Goal: Task Accomplishment & Management: Manage account settings

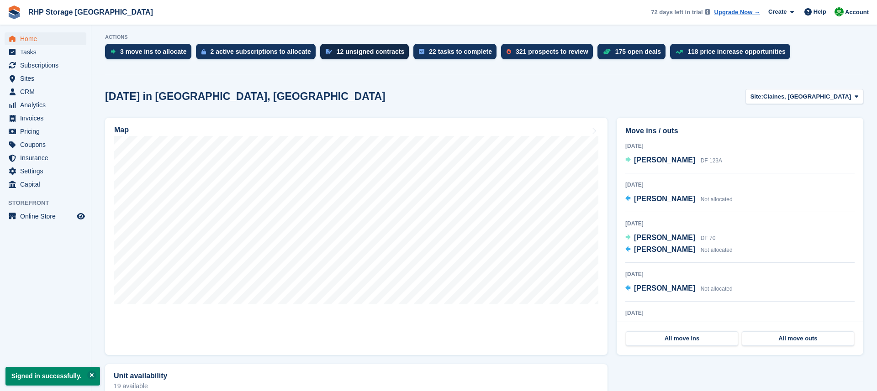
scroll to position [181, 0]
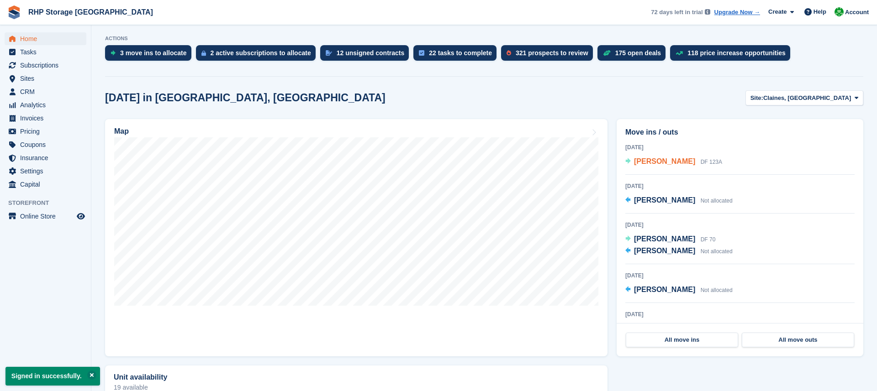
click at [648, 162] on span "[PERSON_NAME]" at bounding box center [664, 162] width 61 height 8
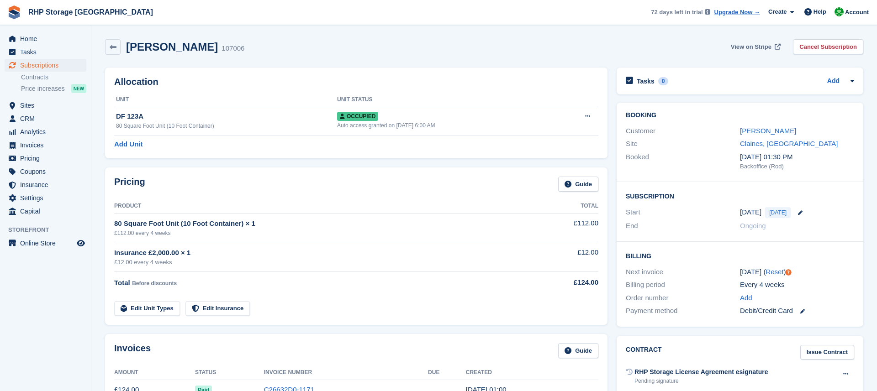
click at [746, 40] on link "View on Stripe" at bounding box center [754, 46] width 55 height 15
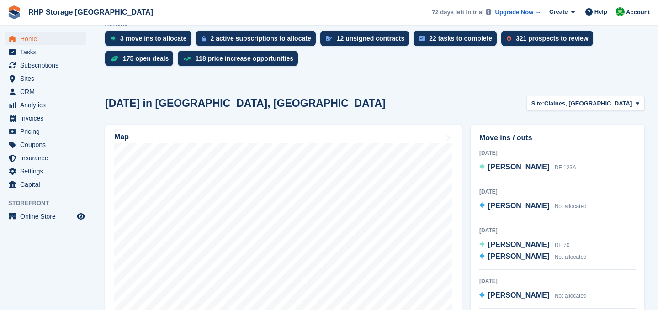
scroll to position [179, 0]
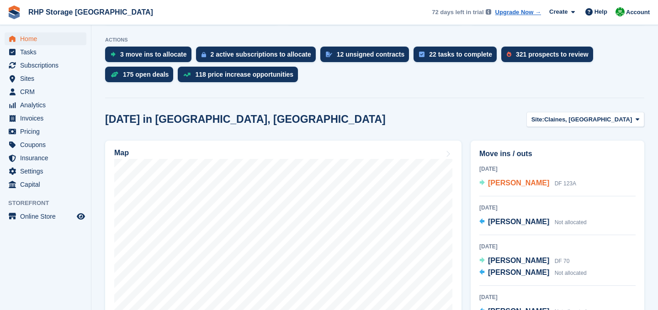
click at [507, 179] on span "[PERSON_NAME]" at bounding box center [518, 183] width 61 height 8
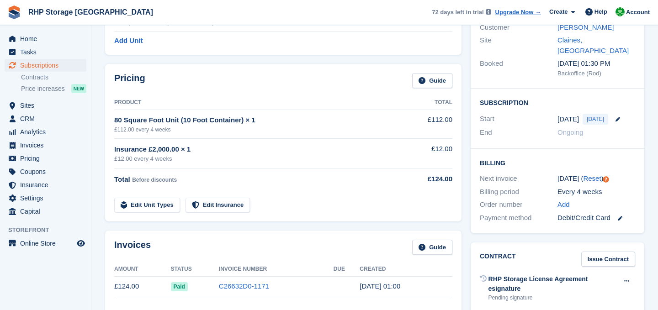
scroll to position [50, 0]
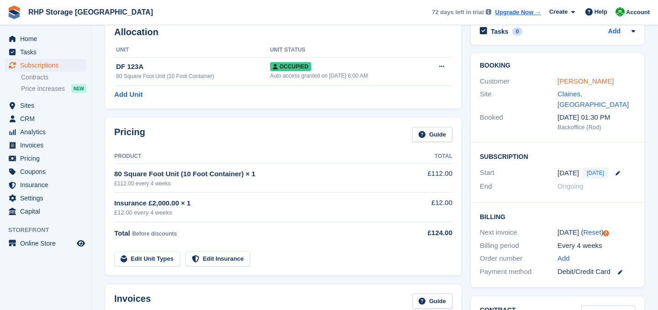
click at [565, 84] on link "[PERSON_NAME]" at bounding box center [585, 81] width 56 height 8
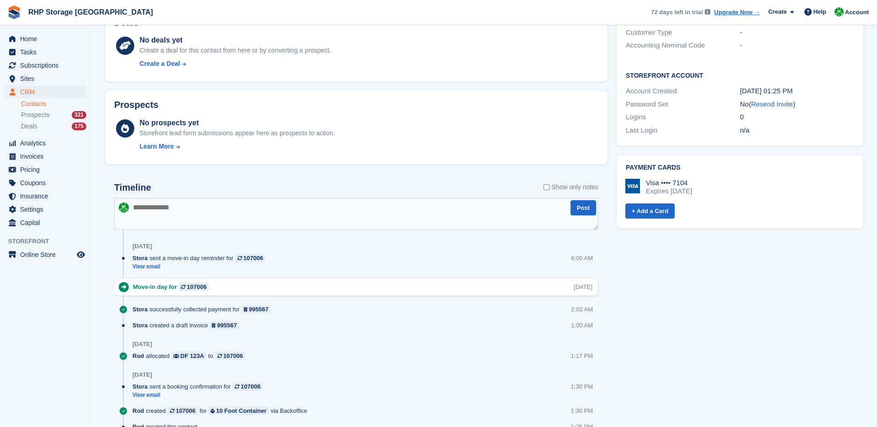
scroll to position [319, 0]
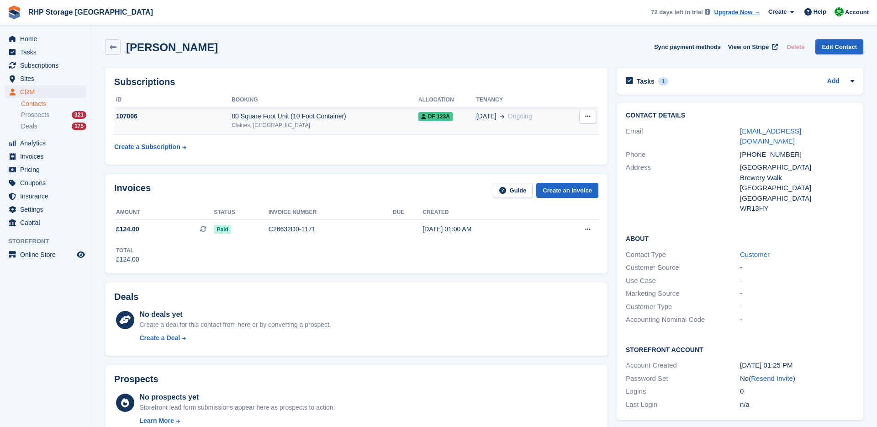
click at [179, 123] on td "107006" at bounding box center [172, 121] width 117 height 28
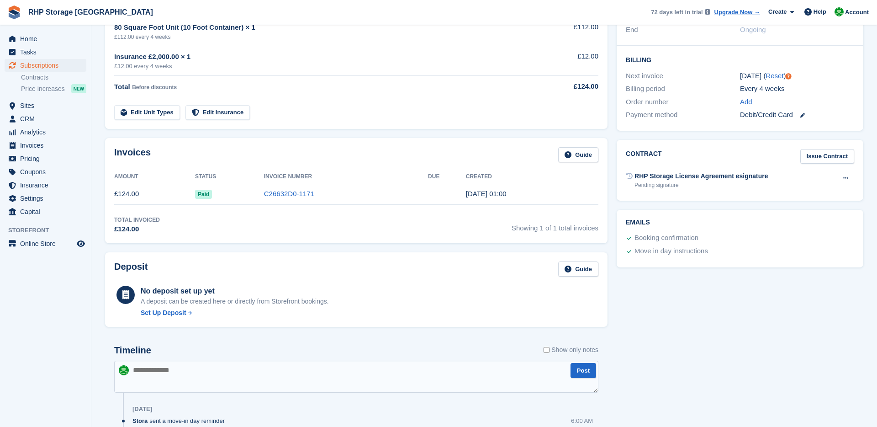
scroll to position [197, 0]
click at [173, 311] on div "Set Up Deposit" at bounding box center [164, 312] width 46 height 10
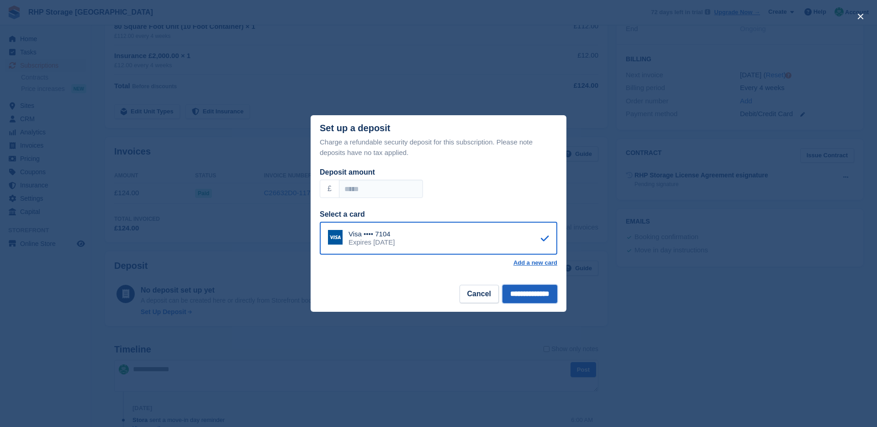
click at [519, 300] on input "**********" at bounding box center [529, 294] width 55 height 18
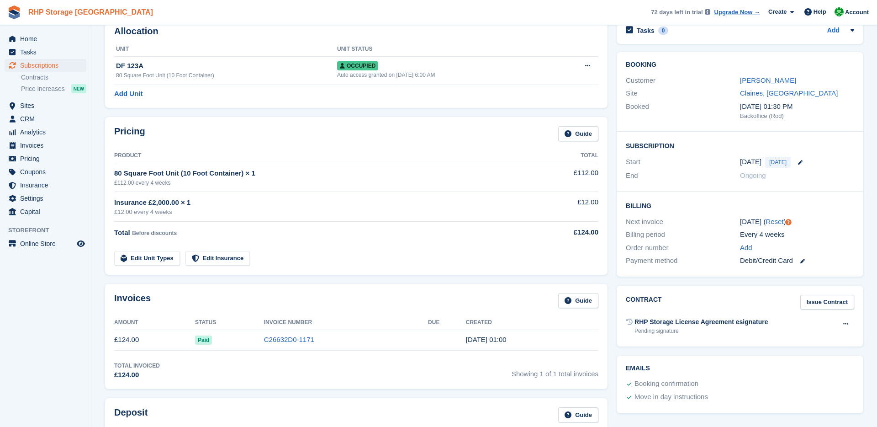
scroll to position [56, 0]
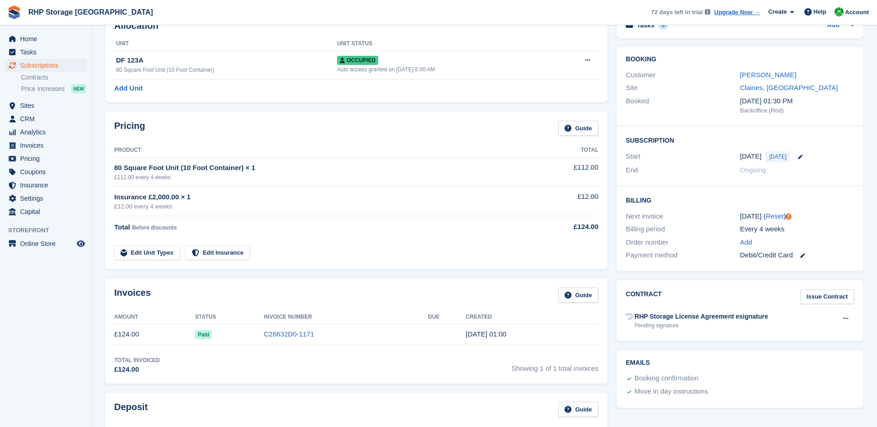
click at [791, 313] on div "RHP Storage License Agreement esignature Pending signature Void contract" at bounding box center [740, 320] width 228 height 22
click at [751, 317] on div "RHP Storage License Agreement esignature" at bounding box center [701, 316] width 134 height 10
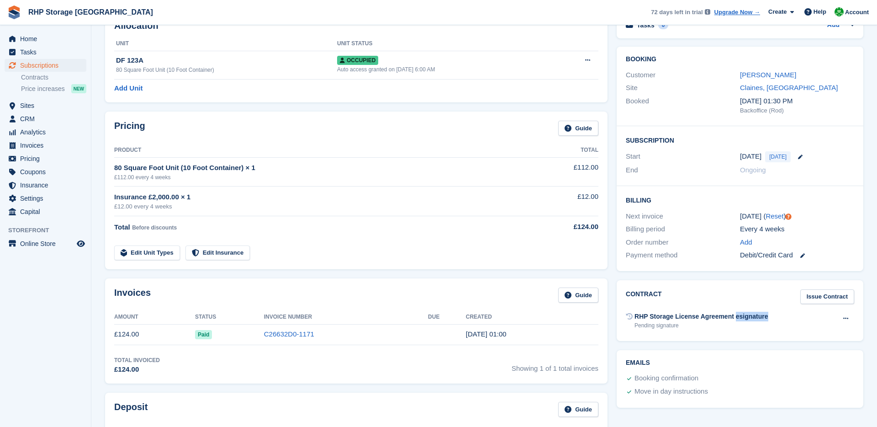
click at [751, 317] on div "RHP Storage License Agreement esignature" at bounding box center [701, 316] width 134 height 10
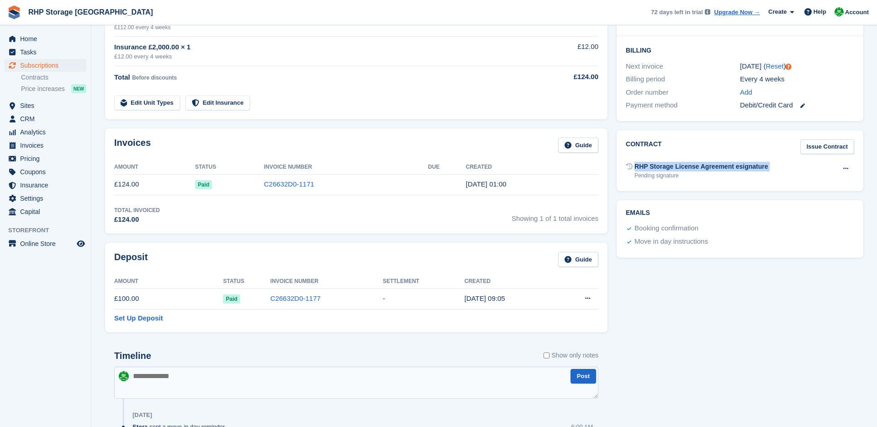
scroll to position [206, 0]
click at [665, 226] on div "Booking confirmation" at bounding box center [666, 227] width 64 height 11
click at [678, 164] on div "RHP Storage License Agreement esignature" at bounding box center [701, 166] width 134 height 10
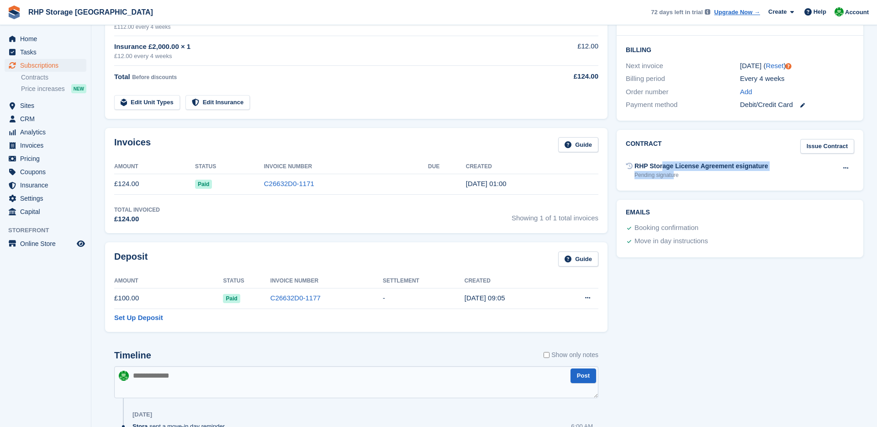
drag, startPoint x: 662, startPoint y: 166, endPoint x: 676, endPoint y: 174, distance: 16.1
click at [676, 174] on div "RHP Storage License Agreement esignature Pending signature" at bounding box center [701, 170] width 134 height 18
click at [673, 174] on div "Pending signature" at bounding box center [701, 175] width 134 height 8
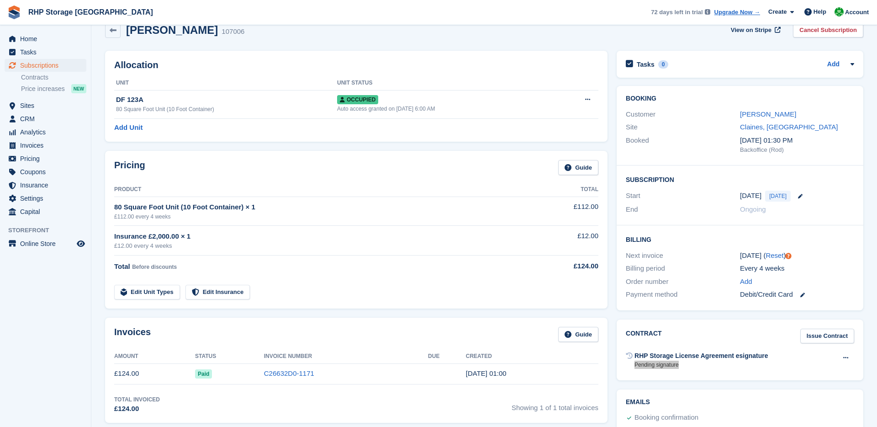
scroll to position [0, 0]
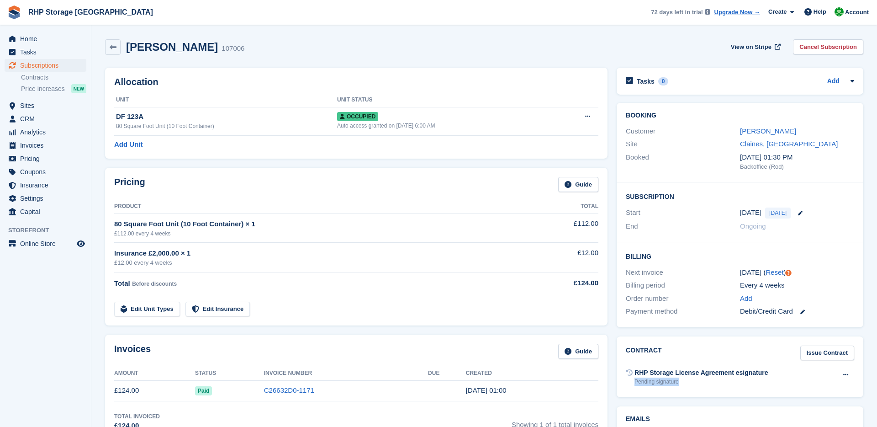
click at [288, 174] on div "Pricing Guide Product Total 80 Square Foot Unit (10 Foot Container) × 1 £112.00…" at bounding box center [356, 247] width 502 height 158
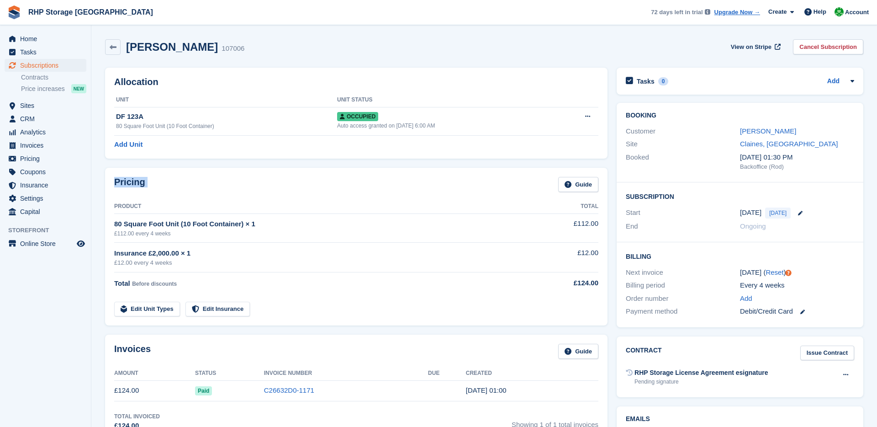
click at [213, 189] on div "Pricing Guide" at bounding box center [356, 187] width 484 height 21
click at [38, 116] on span "CRM" at bounding box center [47, 118] width 55 height 13
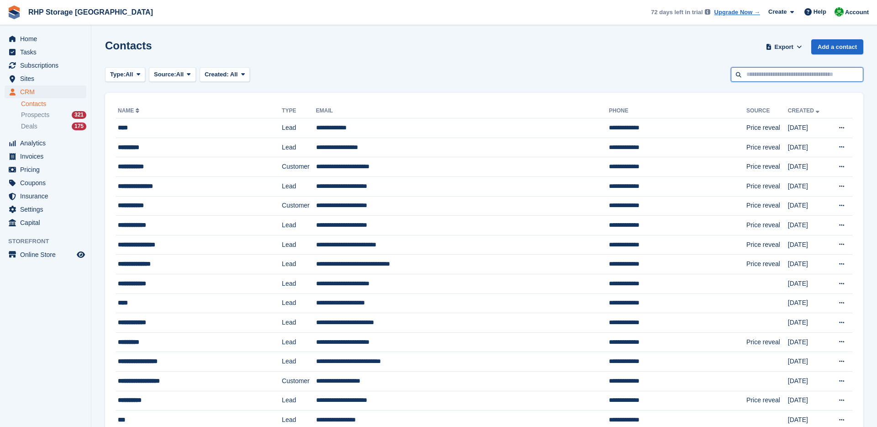
click at [823, 71] on input "text" at bounding box center [797, 74] width 132 height 15
type input "********"
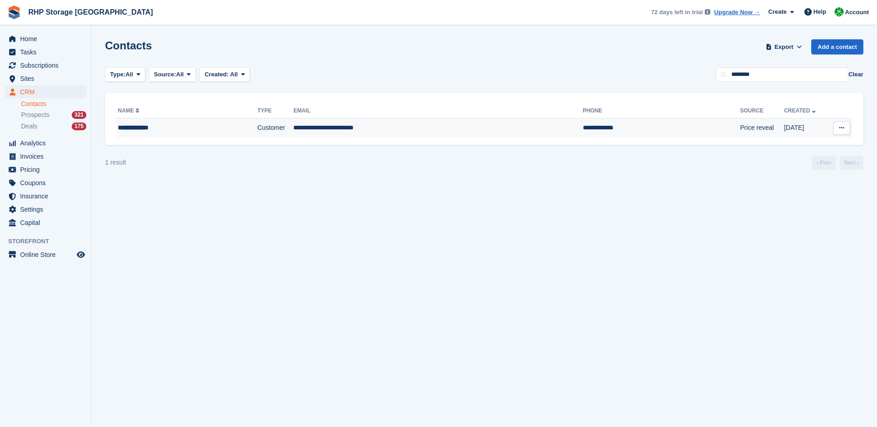
click at [410, 127] on td "**********" at bounding box center [437, 127] width 289 height 19
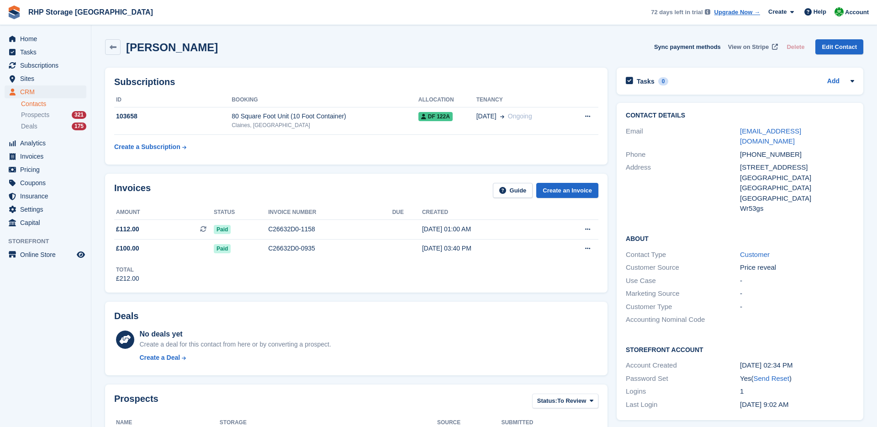
click at [732, 45] on span "View on Stripe" at bounding box center [748, 46] width 41 height 9
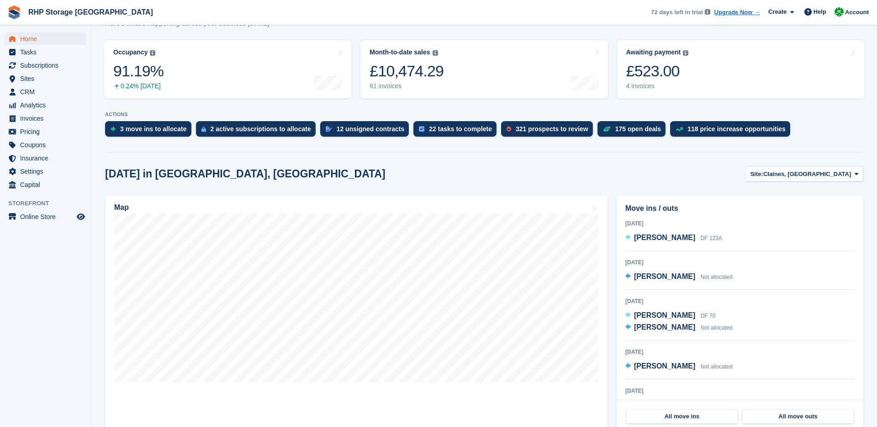
scroll to position [107, 0]
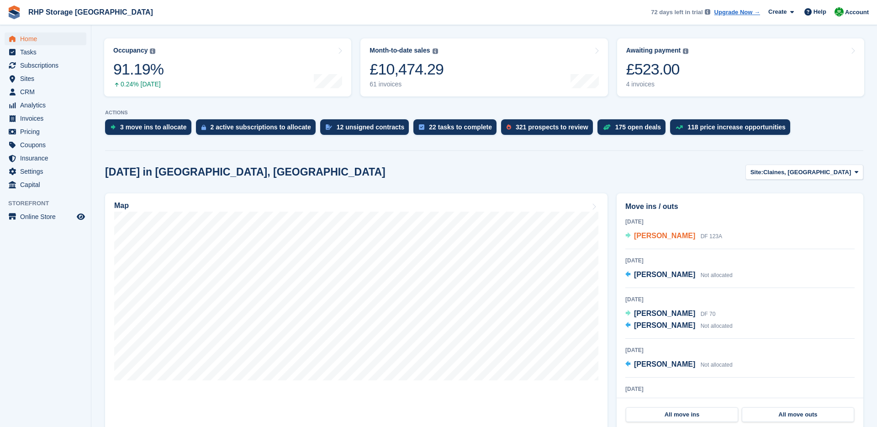
click at [633, 233] on link "Phil Oxley DF 123A" at bounding box center [673, 236] width 97 height 12
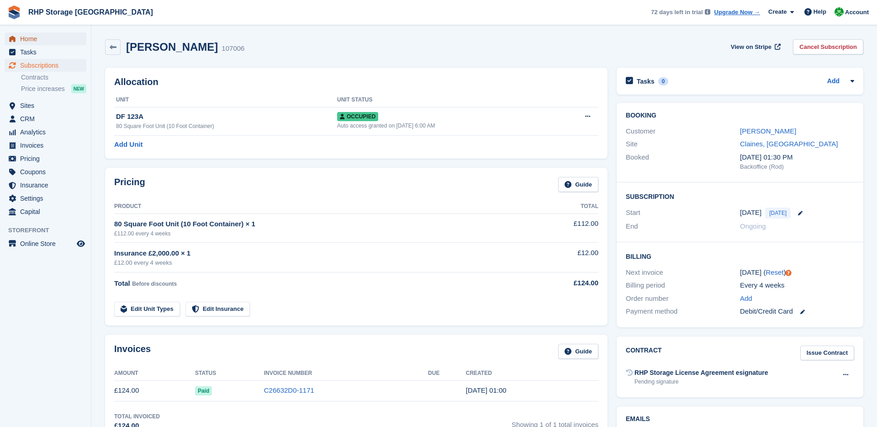
click at [25, 42] on span "Home" at bounding box center [47, 38] width 55 height 13
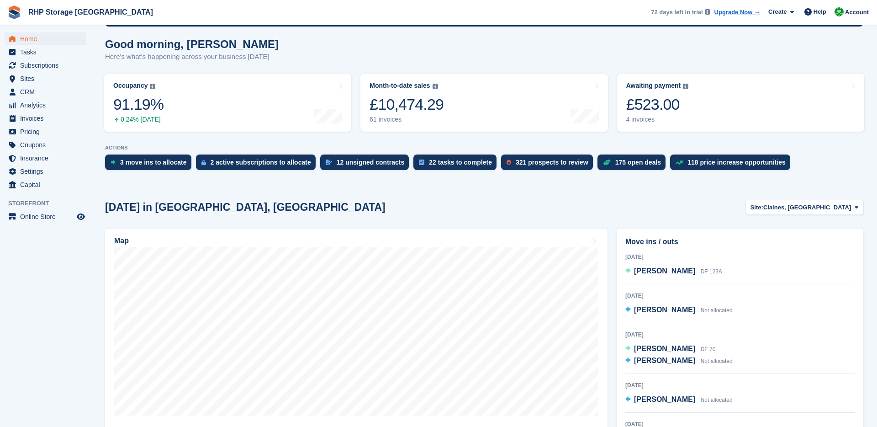
scroll to position [100, 0]
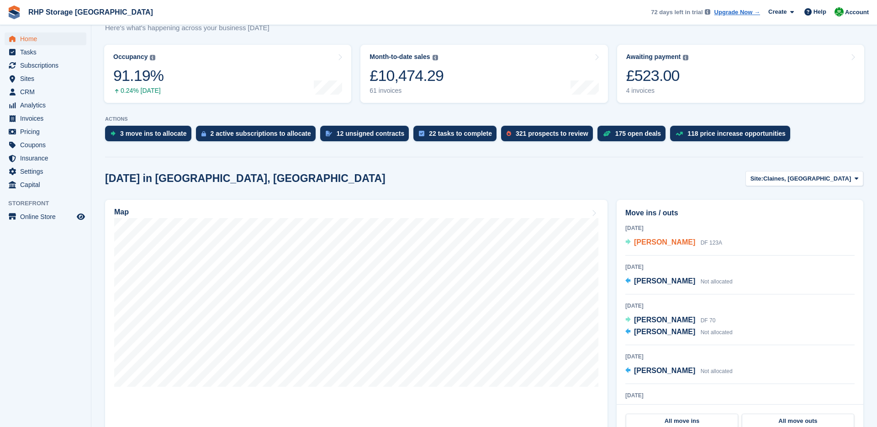
click at [646, 246] on span "[PERSON_NAME]" at bounding box center [664, 242] width 61 height 8
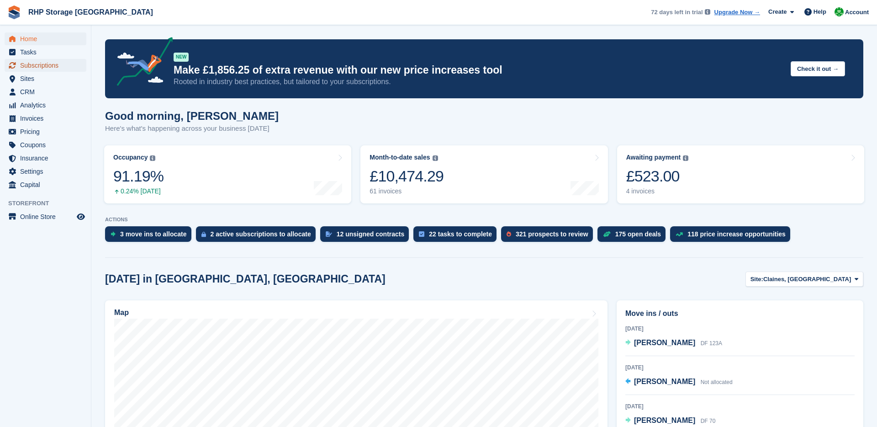
click at [30, 63] on span "Subscriptions" at bounding box center [47, 65] width 55 height 13
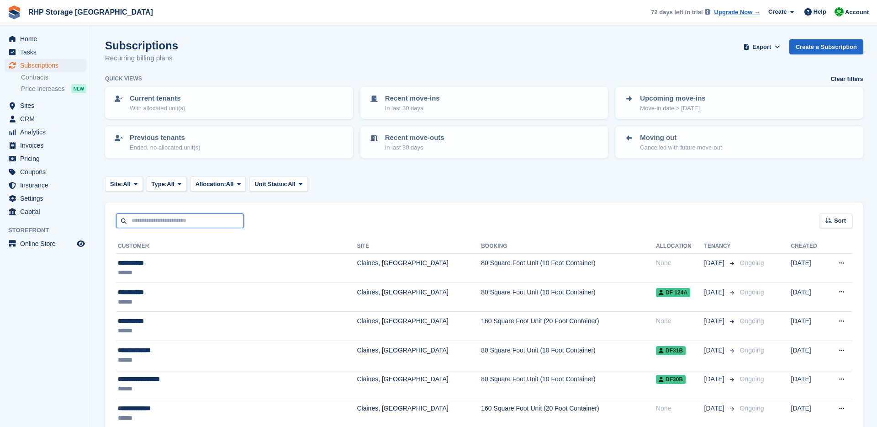
click at [162, 221] on input "text" at bounding box center [180, 220] width 128 height 15
type input "****"
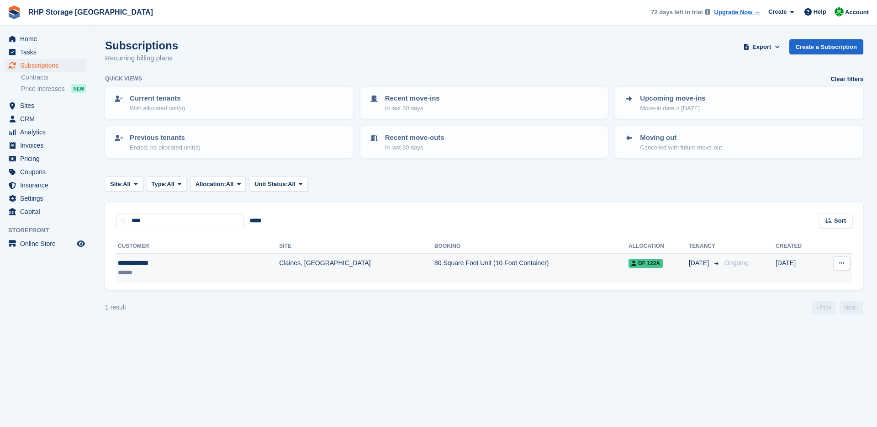
click at [164, 271] on div "******" at bounding box center [165, 273] width 95 height 10
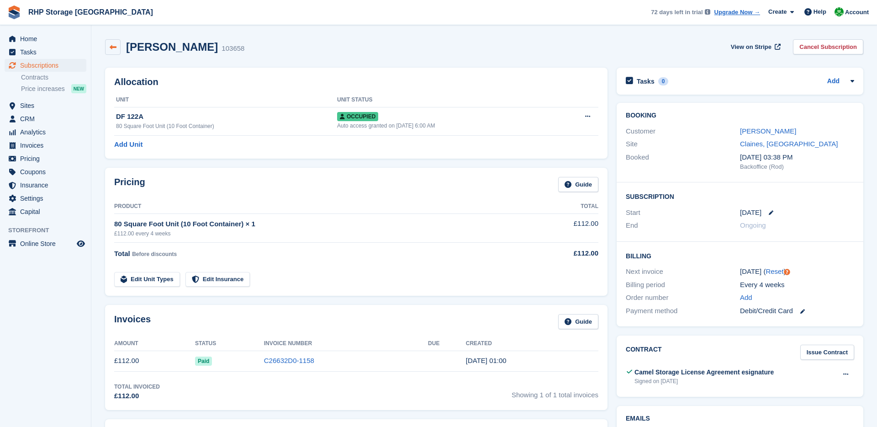
click at [114, 44] on icon at bounding box center [113, 47] width 7 height 7
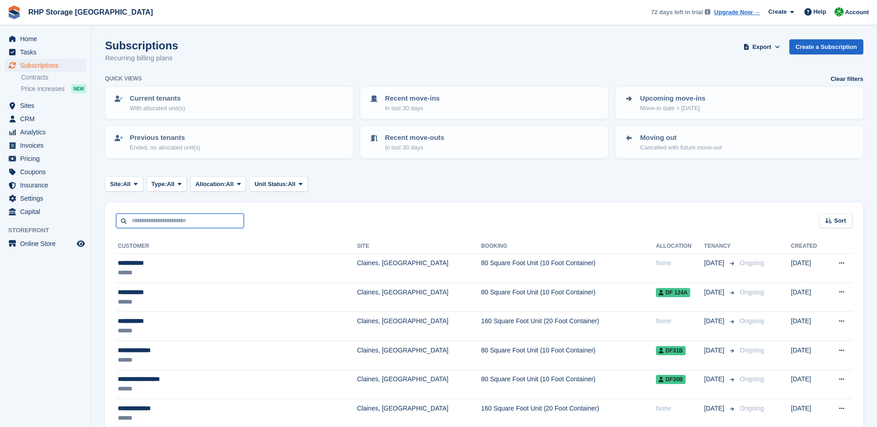
click at [209, 222] on input "text" at bounding box center [180, 220] width 128 height 15
type input "********"
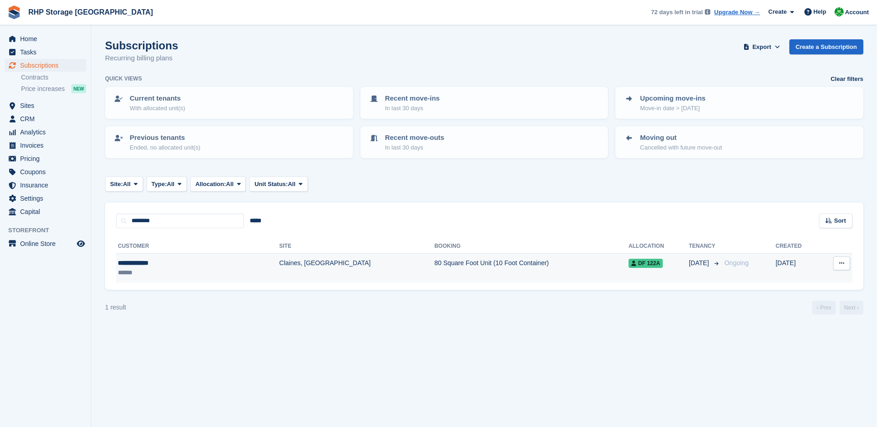
click at [197, 259] on div "**********" at bounding box center [165, 263] width 95 height 10
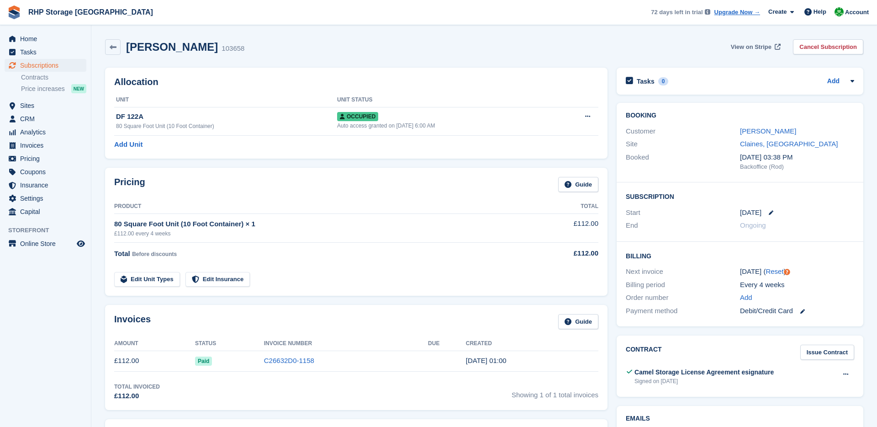
click at [752, 46] on span "View on Stripe" at bounding box center [751, 46] width 41 height 9
click at [361, 358] on td "C26632D0-1158" at bounding box center [346, 360] width 164 height 21
click at [300, 358] on link "C26632D0-1158" at bounding box center [289, 360] width 50 height 8
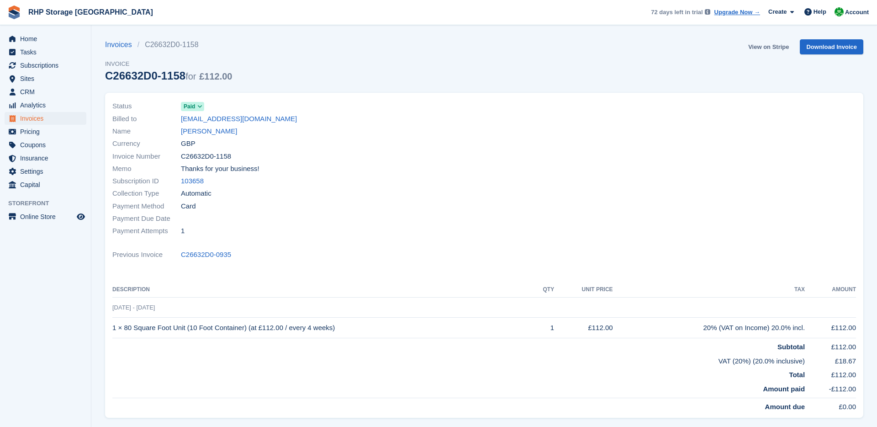
click at [752, 45] on link "View on Stripe" at bounding box center [768, 46] width 48 height 15
click at [18, 46] on link "Tasks" at bounding box center [46, 52] width 82 height 13
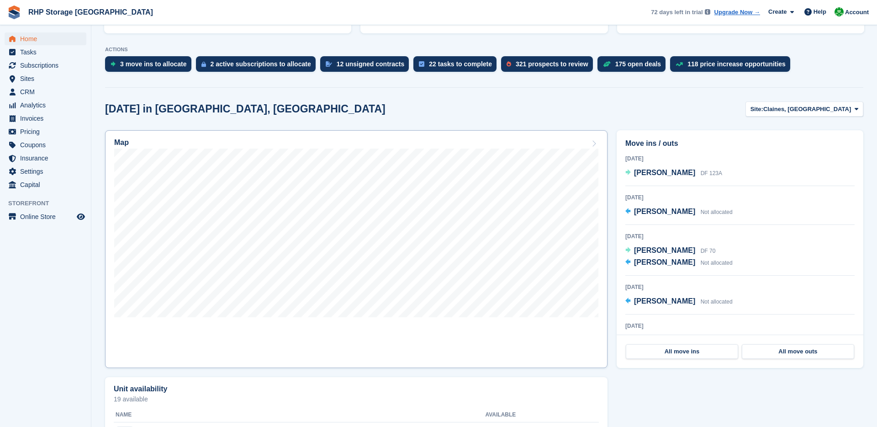
scroll to position [165, 0]
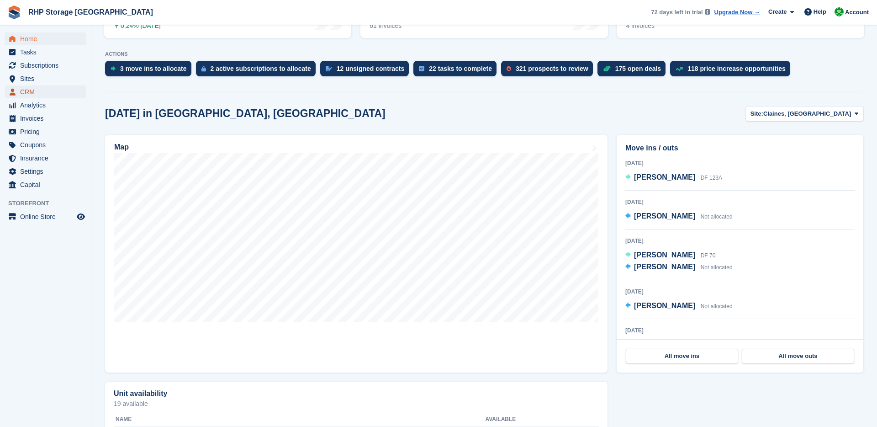
click at [28, 93] on span "CRM" at bounding box center [47, 91] width 55 height 13
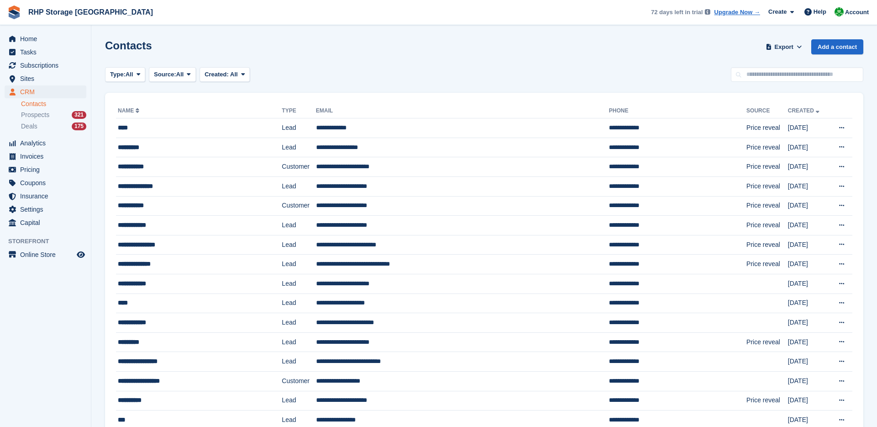
click at [753, 79] on input "text" at bounding box center [797, 74] width 132 height 15
type input "*****"
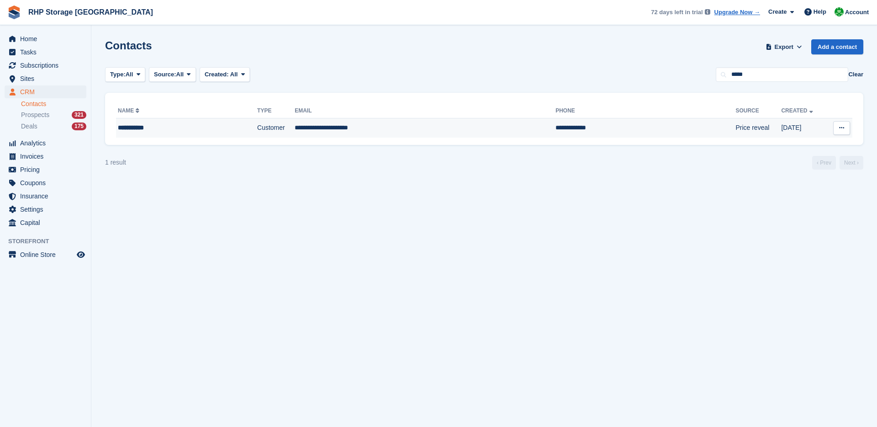
click at [385, 124] on td "**********" at bounding box center [425, 127] width 261 height 19
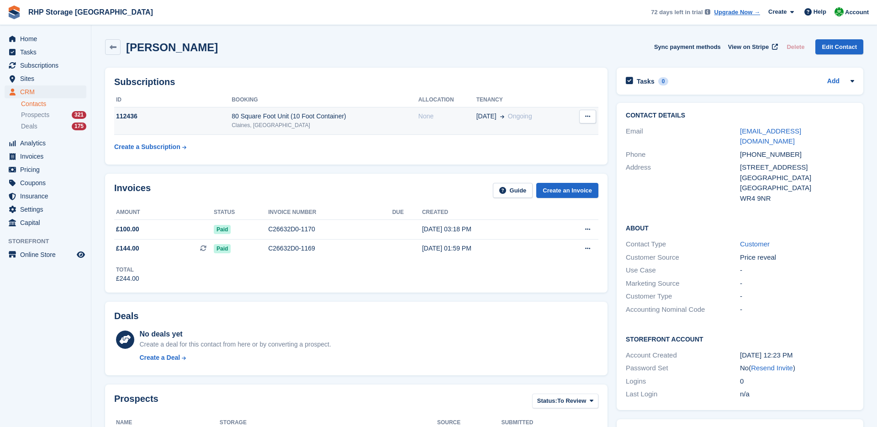
click at [213, 127] on td "112436" at bounding box center [172, 121] width 117 height 28
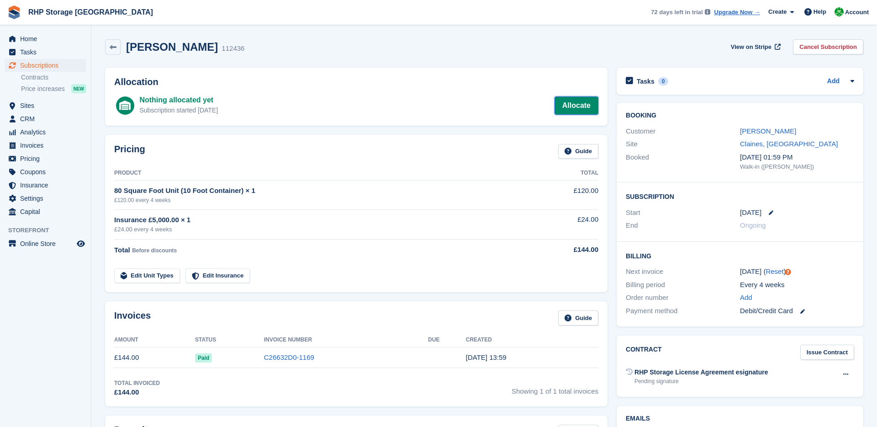
click at [573, 114] on link "Allocate" at bounding box center [576, 105] width 44 height 18
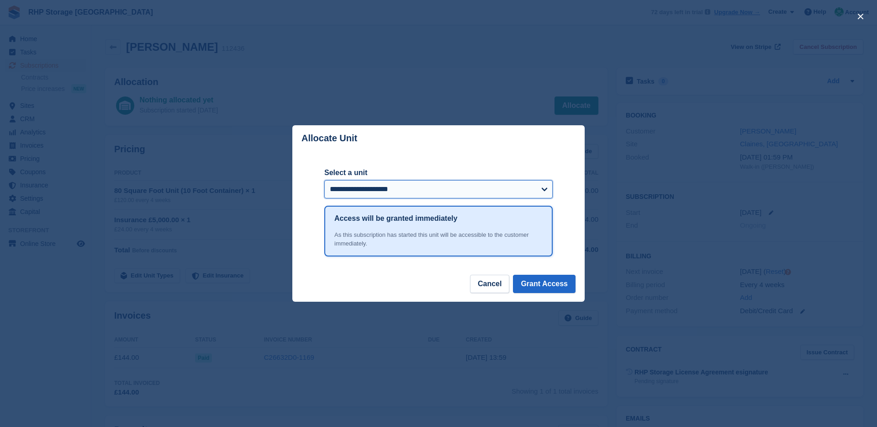
click at [362, 195] on select "**********" at bounding box center [438, 189] width 228 height 18
select select "******"
click at [324, 180] on select "**********" at bounding box center [438, 189] width 228 height 18
click at [557, 281] on button "Grant Access" at bounding box center [544, 283] width 63 height 18
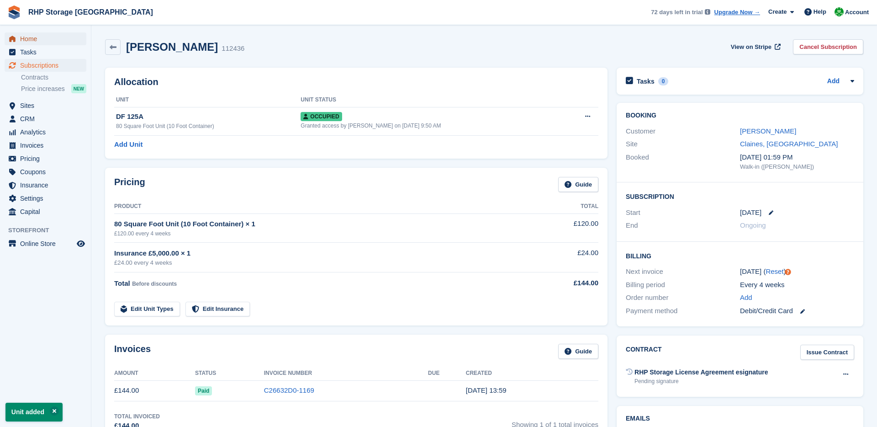
click at [39, 34] on span "Home" at bounding box center [47, 38] width 55 height 13
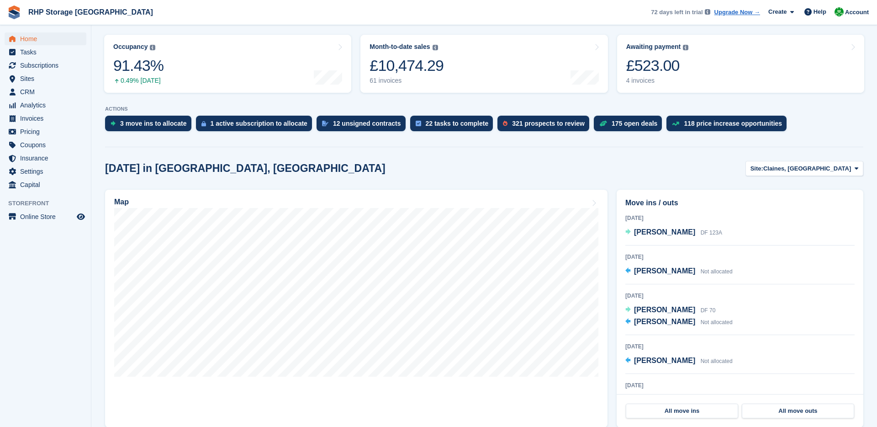
scroll to position [85, 0]
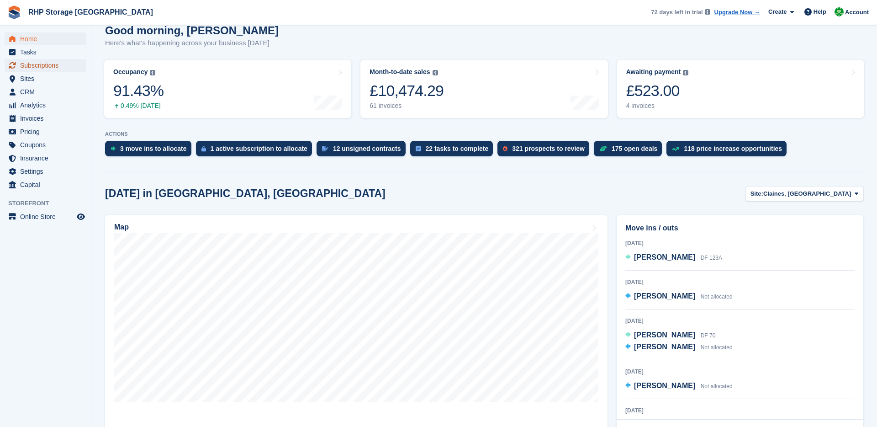
click at [32, 66] on span "Subscriptions" at bounding box center [47, 65] width 55 height 13
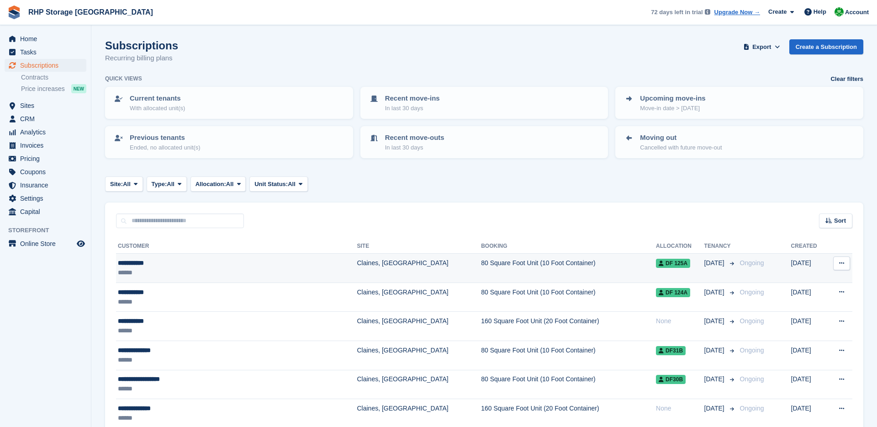
click at [232, 274] on div "******" at bounding box center [206, 273] width 176 height 10
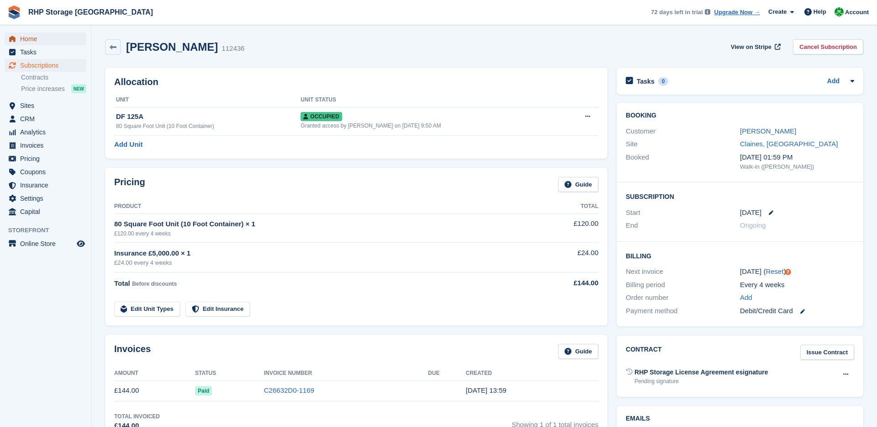
click at [33, 37] on span "Home" at bounding box center [47, 38] width 55 height 13
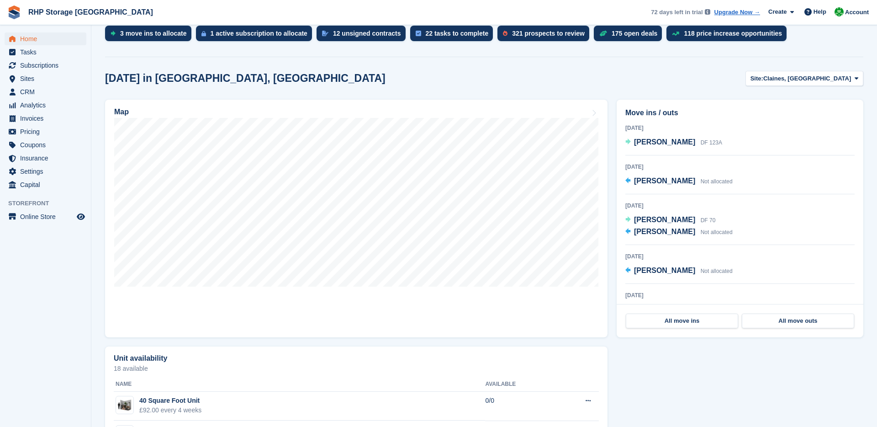
scroll to position [230, 0]
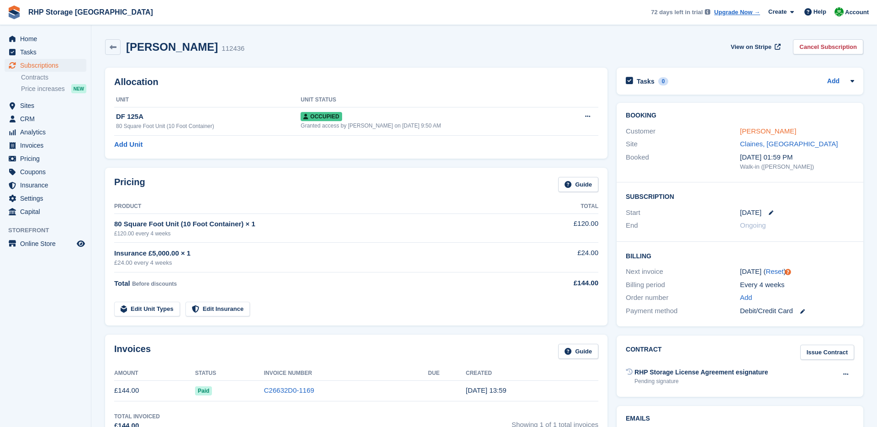
click at [745, 129] on link "[PERSON_NAME]" at bounding box center [768, 131] width 56 height 8
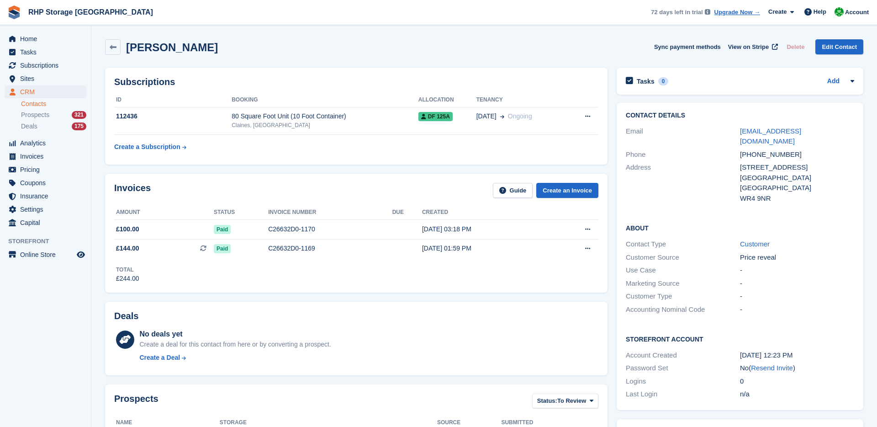
click at [756, 149] on div "+447967372085" at bounding box center [797, 154] width 114 height 11
copy div "+447967372085"
click at [832, 131] on div "lshankins@hotmail.co.uk" at bounding box center [797, 136] width 114 height 21
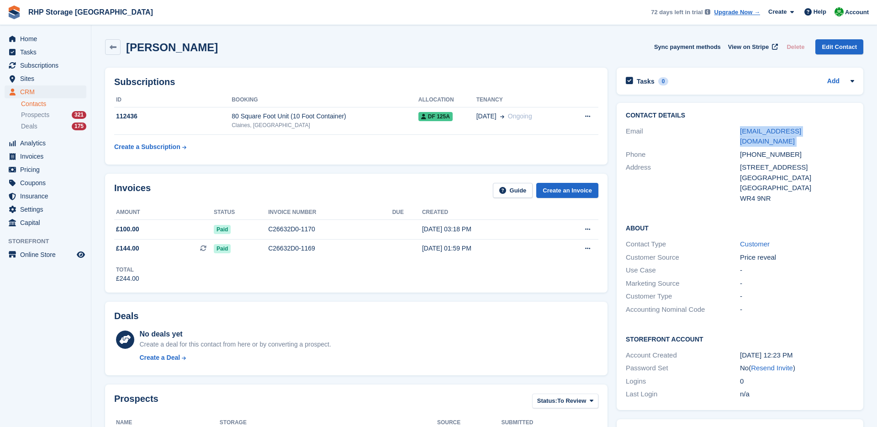
drag, startPoint x: 832, startPoint y: 131, endPoint x: 738, endPoint y: 128, distance: 94.1
click at [738, 129] on div "Email lshankins@hotmail.co.uk" at bounding box center [740, 136] width 228 height 23
click at [738, 128] on div "Email" at bounding box center [683, 136] width 114 height 21
click at [694, 149] on div "Phone" at bounding box center [683, 154] width 114 height 11
drag, startPoint x: 831, startPoint y: 135, endPoint x: 704, endPoint y: 129, distance: 127.1
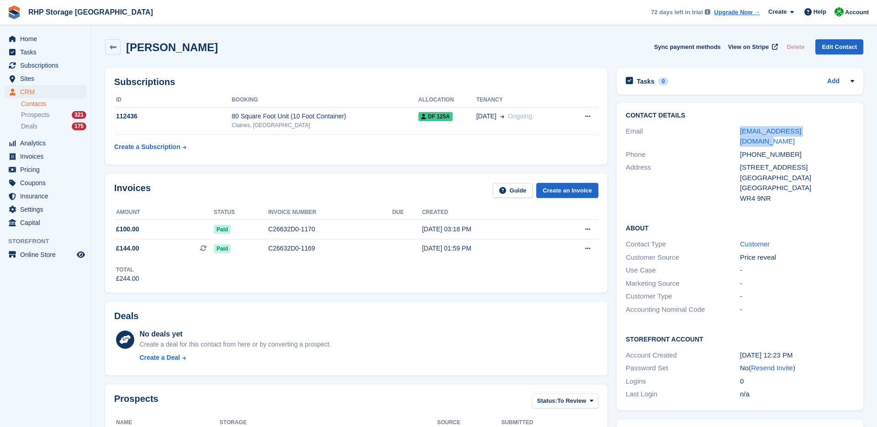
click at [704, 129] on div "Email lshankins@hotmail.co.uk" at bounding box center [740, 136] width 228 height 23
copy div "lshankins@hotmail.co.uk"
click at [111, 44] on icon at bounding box center [113, 47] width 7 height 7
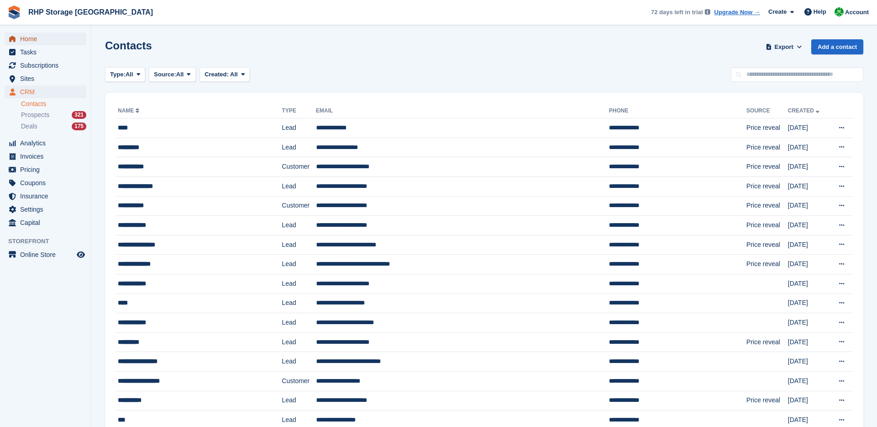
click at [47, 43] on span "Home" at bounding box center [47, 38] width 55 height 13
